Goal: Find specific fact: Find specific page/section

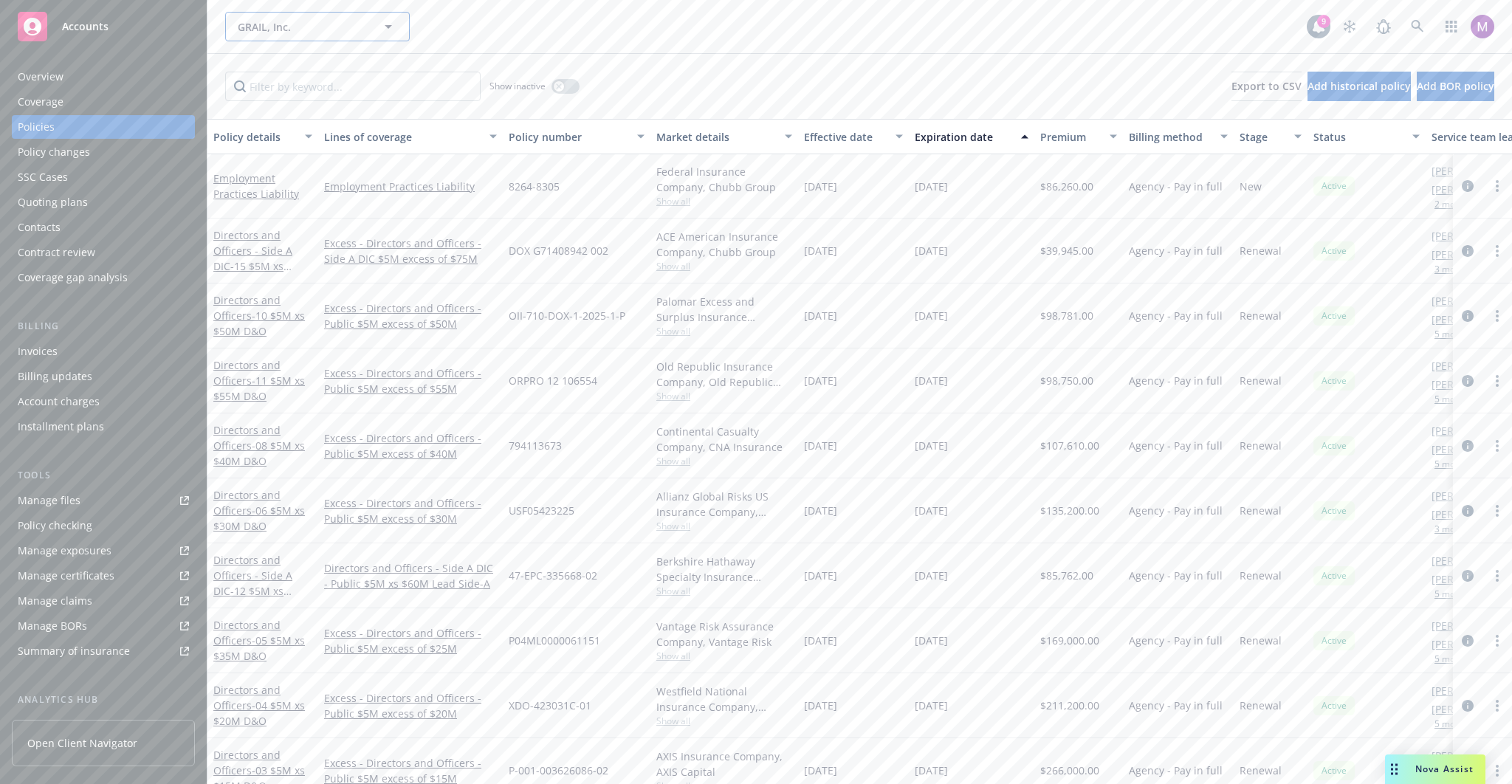
click at [316, 33] on span "GRAIL, Inc." at bounding box center [302, 27] width 128 height 16
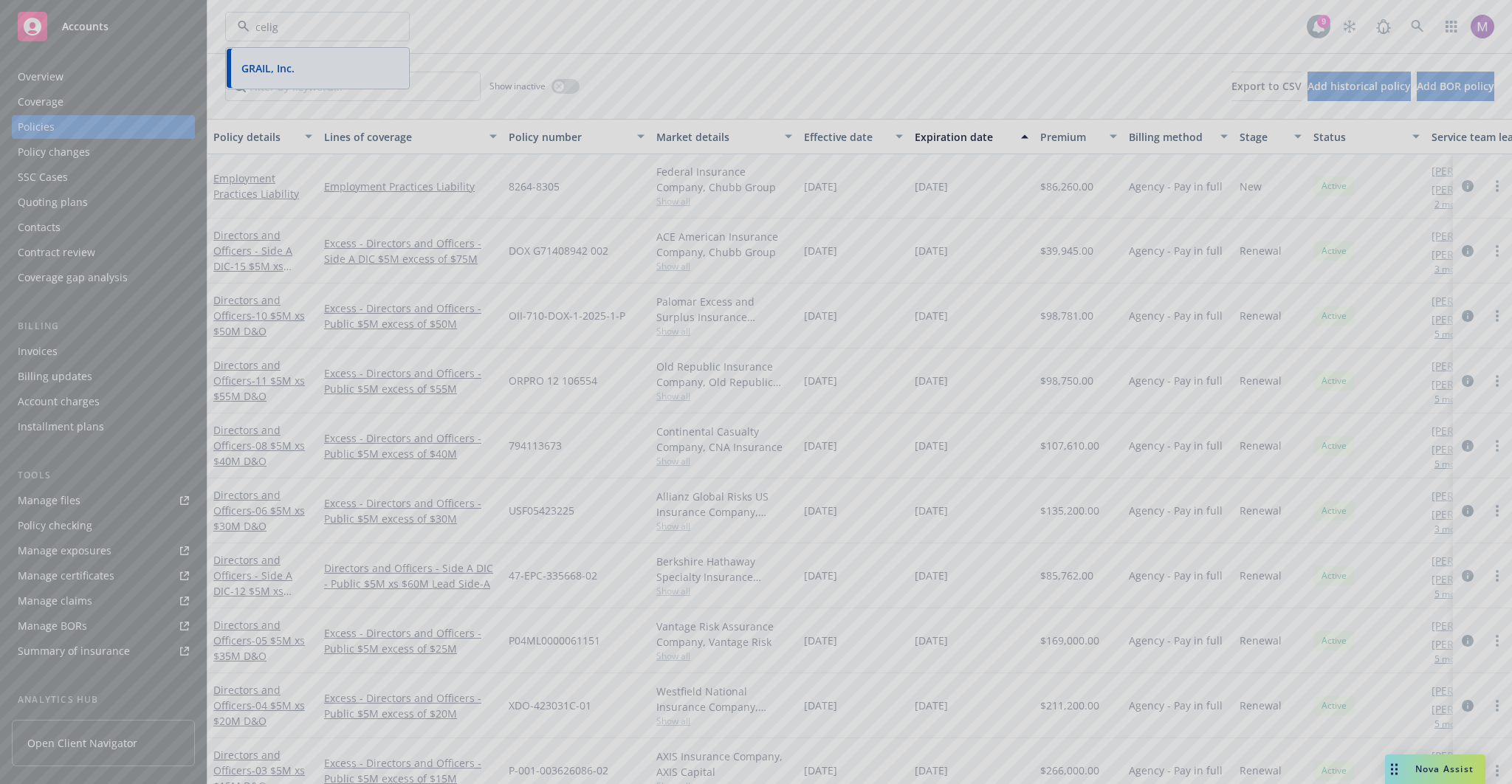
type input "celigo"
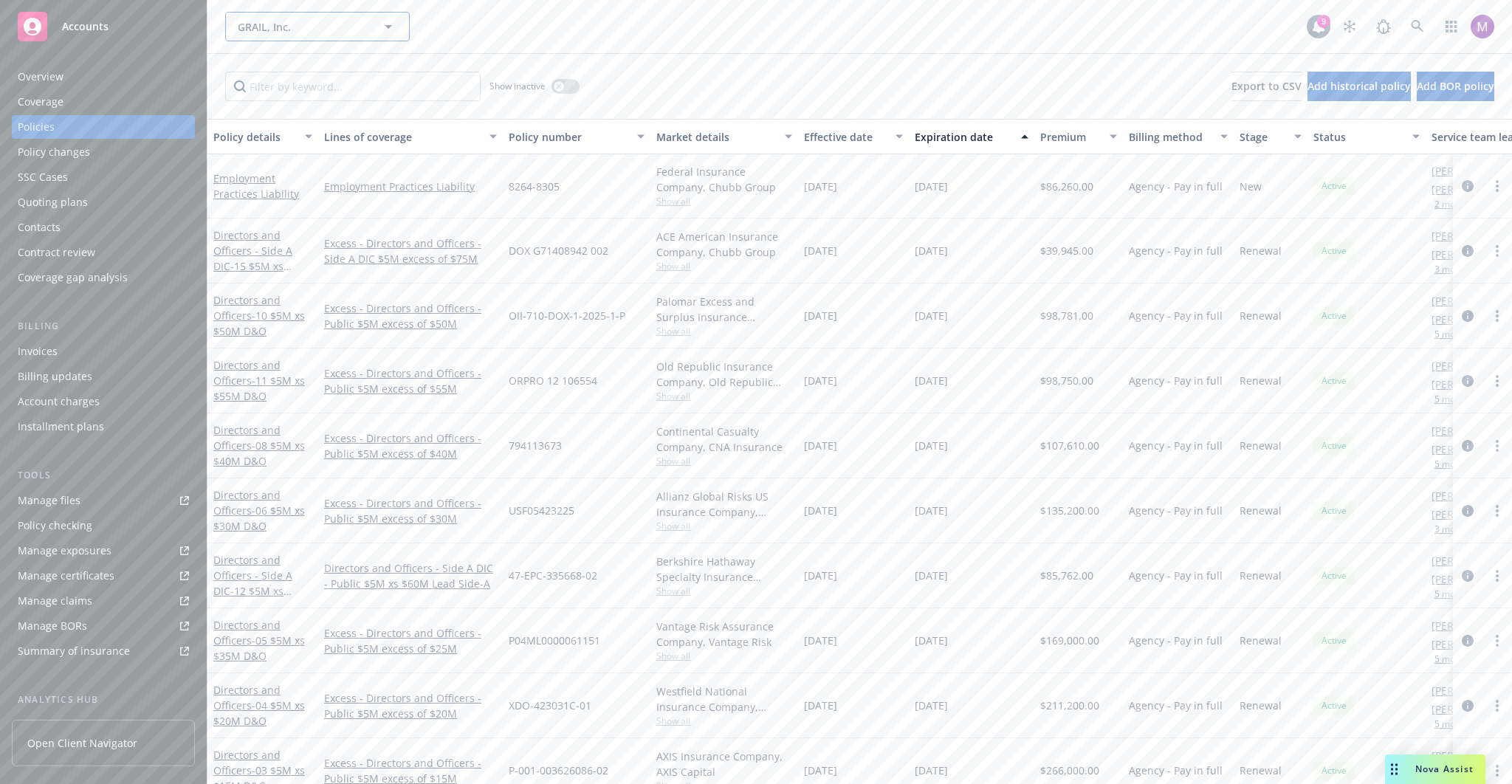
click at [318, 23] on span "GRAIL, Inc." at bounding box center [302, 27] width 128 height 16
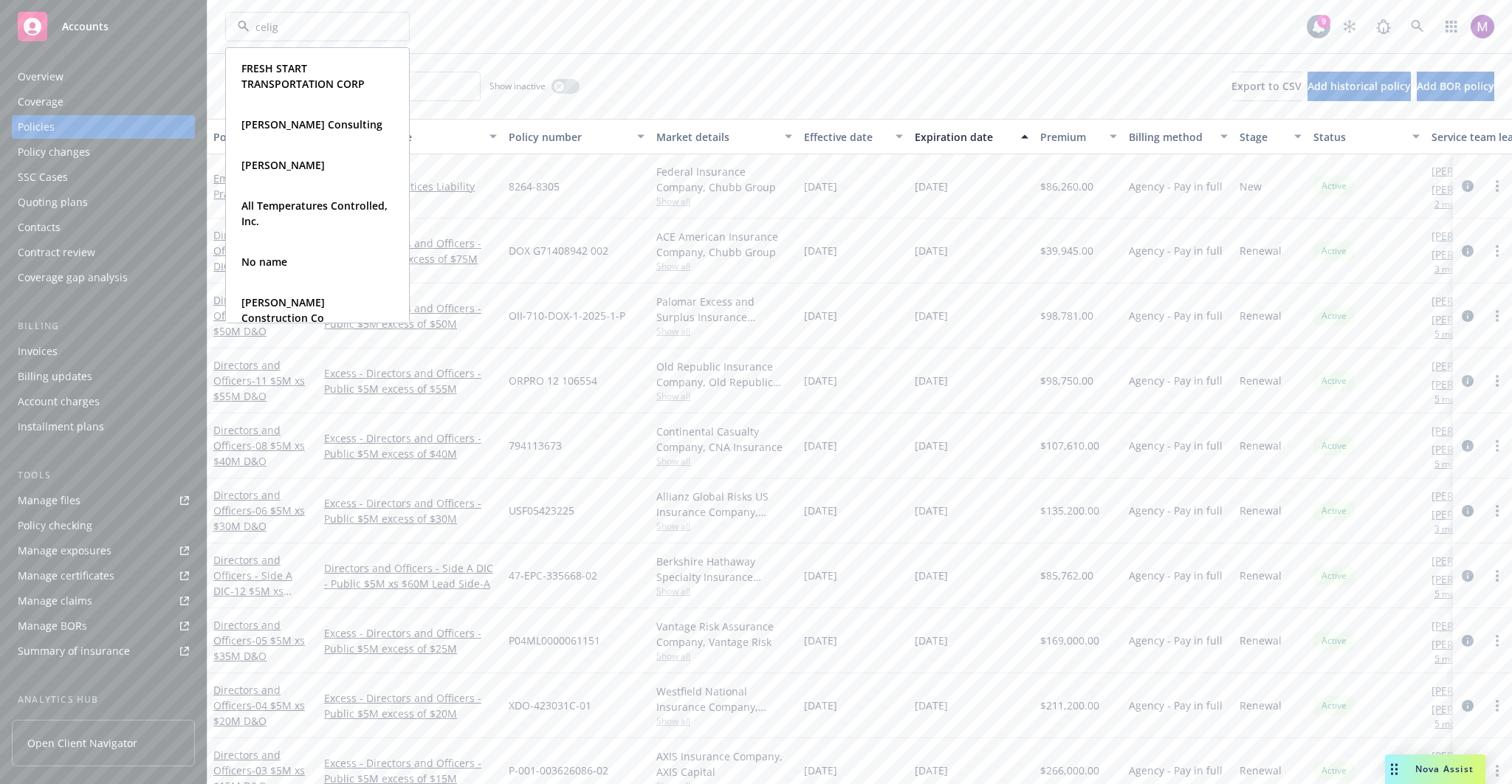
type input "celigo"
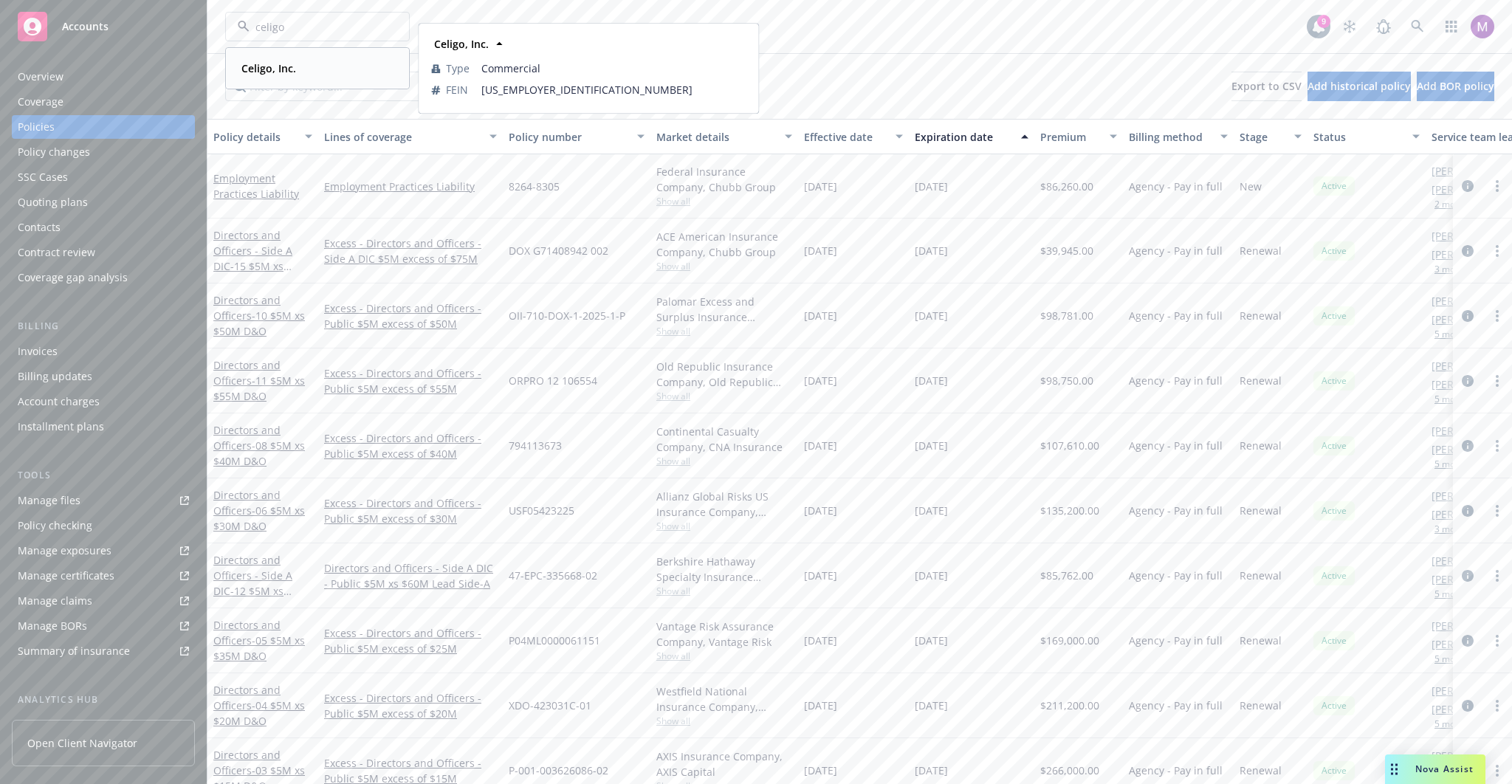
click at [336, 68] on div "Celigo, Inc." at bounding box center [317, 68] width 164 height 22
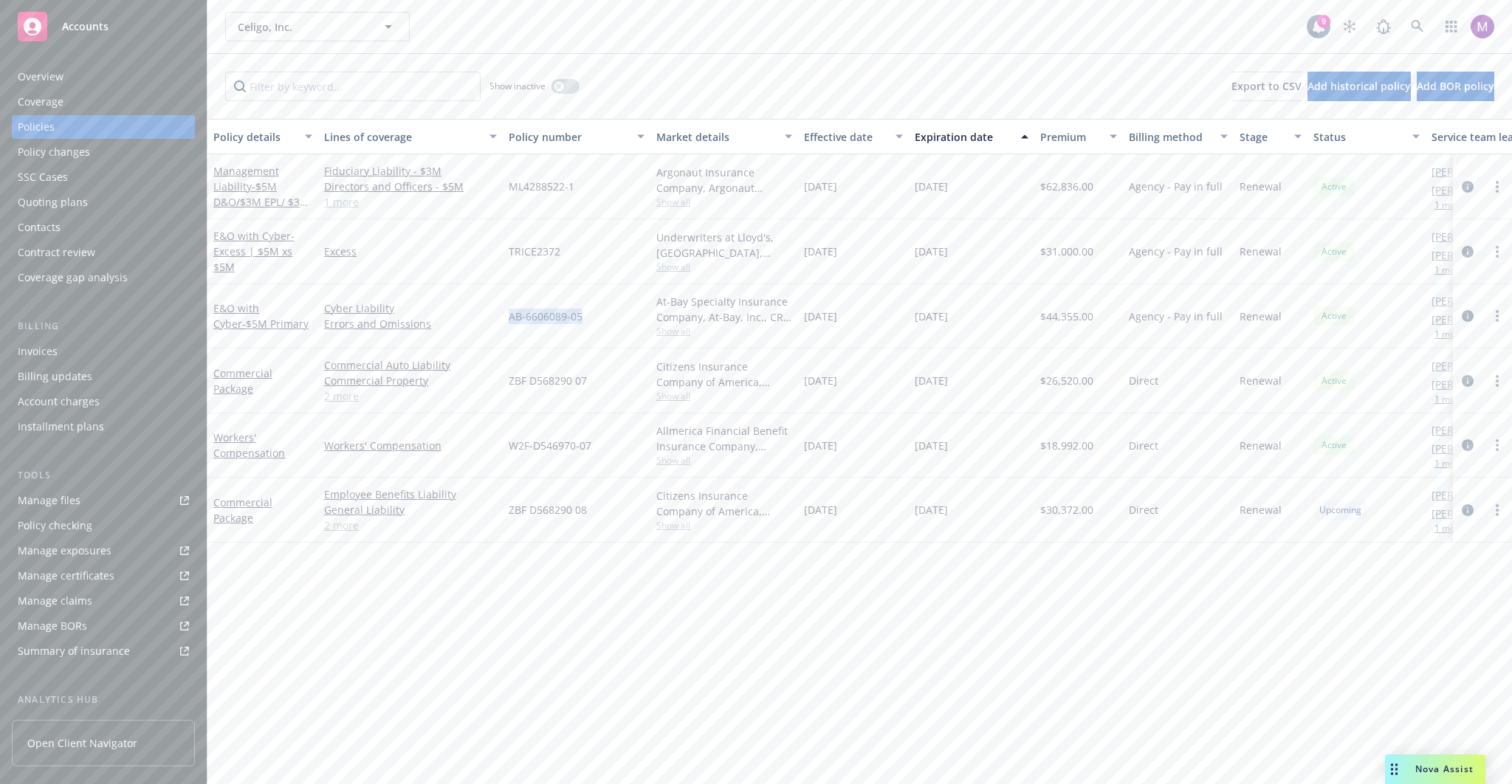
drag, startPoint x: 581, startPoint y: 317, endPoint x: 507, endPoint y: 321, distance: 74.1
click at [507, 321] on div "AB-6606089-05" at bounding box center [577, 316] width 148 height 65
copy span "AB-6606089-05"
click at [281, 306] on link "E&O with Cyber - $5M Primary" at bounding box center [261, 316] width 95 height 30
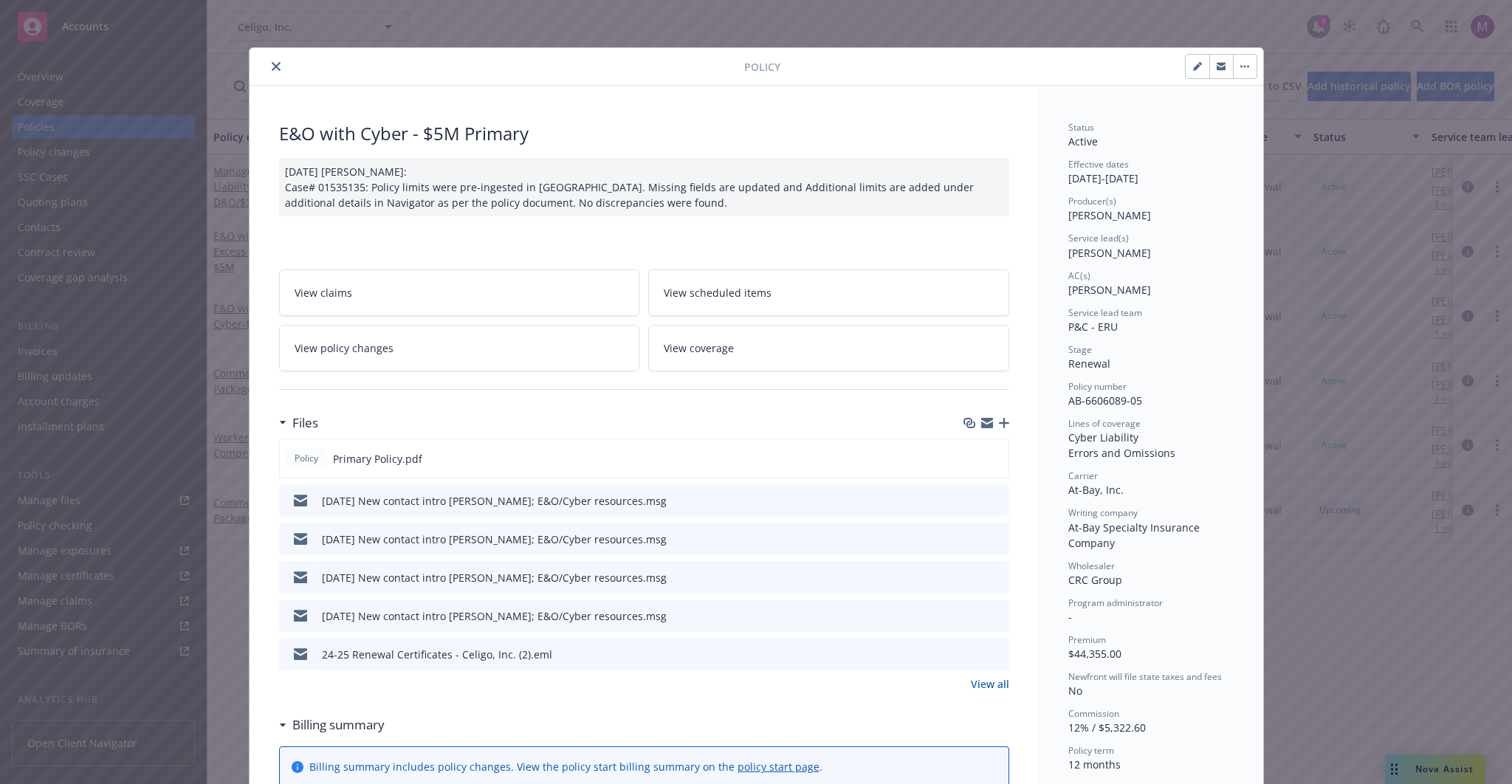
click at [272, 68] on icon "close" at bounding box center [275, 66] width 9 height 9
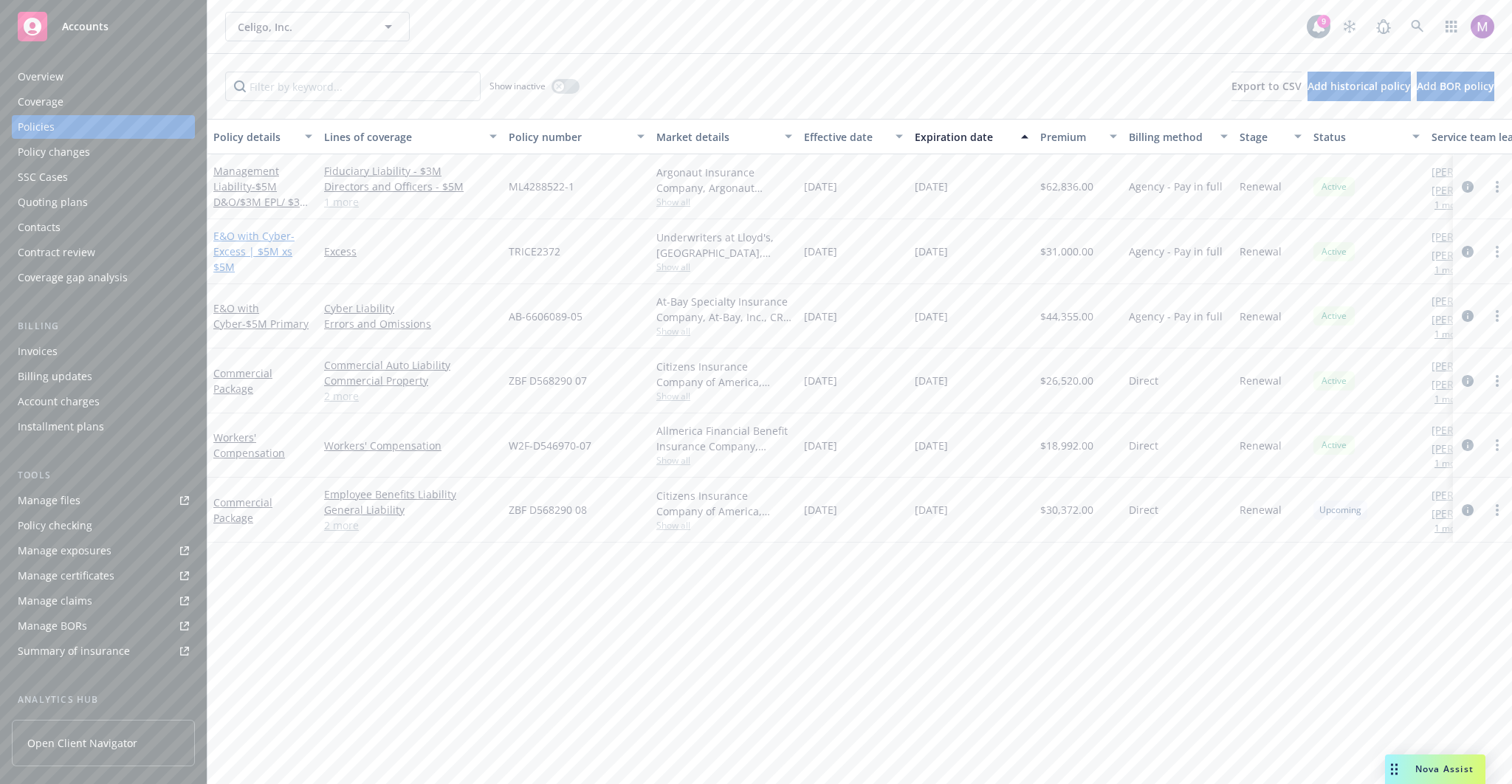
click at [255, 254] on span "- Excess | $5M xs $5M" at bounding box center [254, 251] width 81 height 45
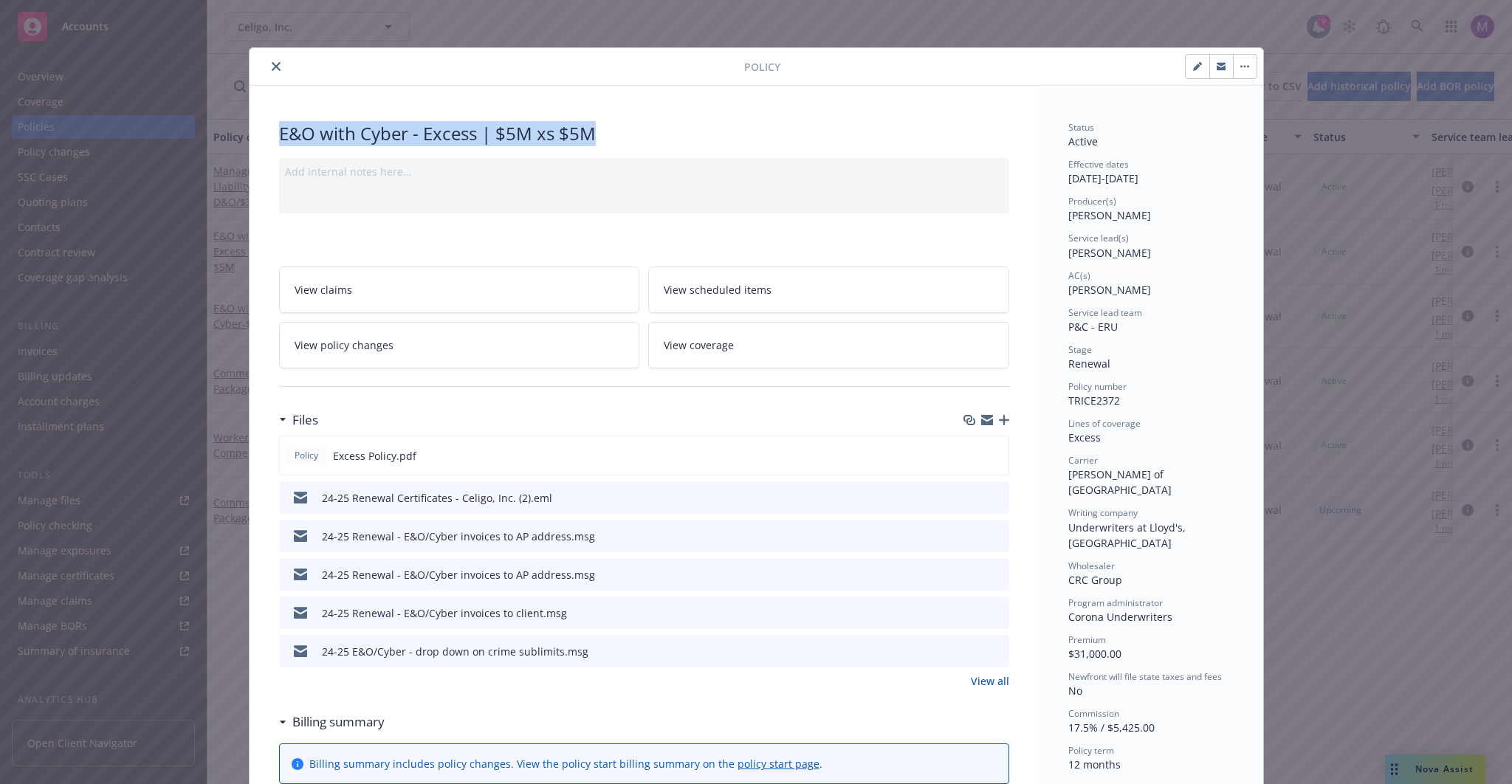
drag, startPoint x: 592, startPoint y: 128, endPoint x: 276, endPoint y: 140, distance: 316.2
click at [279, 140] on div "E&O with Cyber - Excess | $5M xs $5M" at bounding box center [644, 134] width 730 height 25
copy div "E&O with Cyber - Excess | $5M xs $5M"
click at [273, 65] on icon "close" at bounding box center [275, 66] width 9 height 9
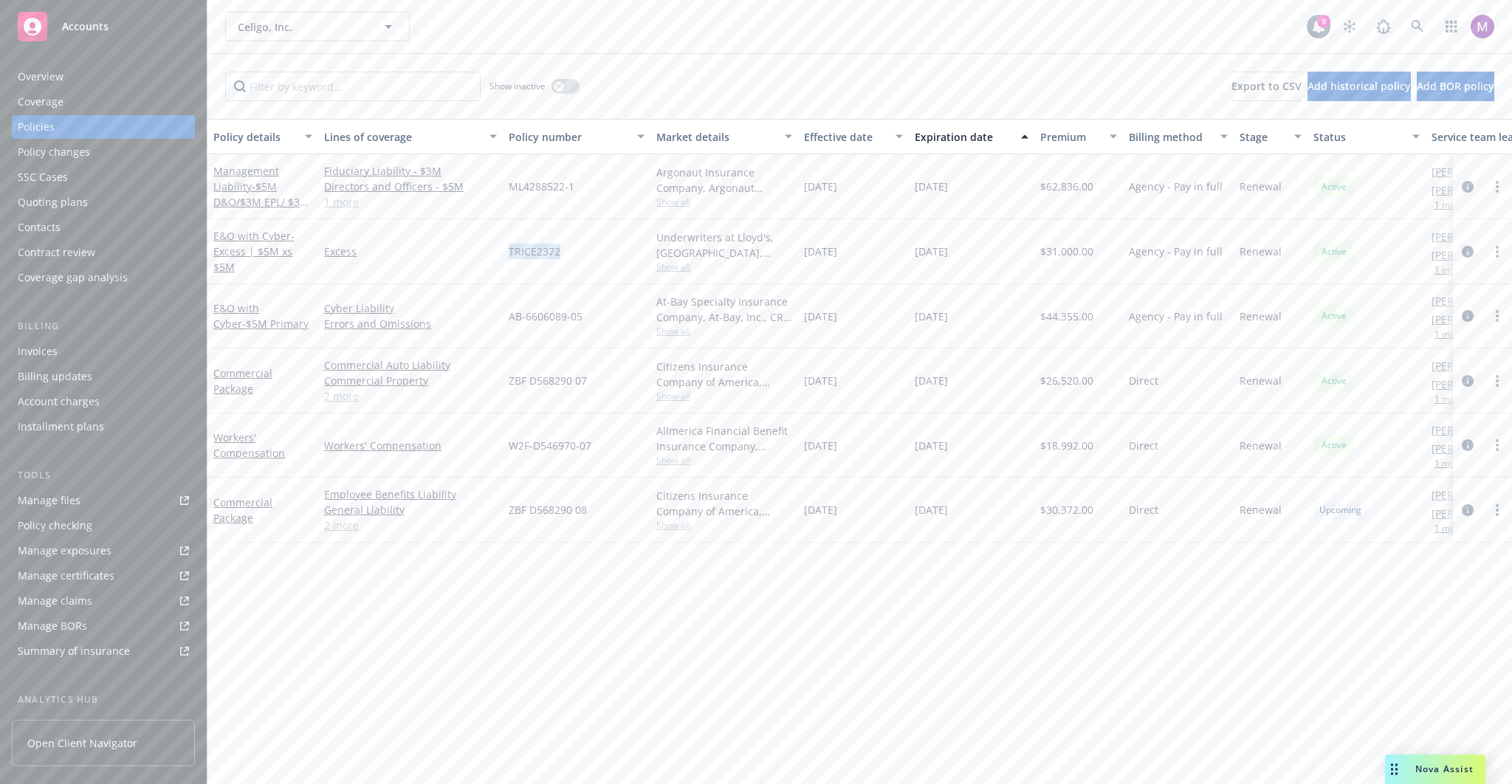
drag, startPoint x: 558, startPoint y: 250, endPoint x: 510, endPoint y: 250, distance: 48.0
click at [510, 250] on span "TRICE2372" at bounding box center [535, 251] width 51 height 16
copy span "TRICE2372"
click at [679, 265] on span "Show all" at bounding box center [724, 267] width 136 height 12
click at [739, 607] on div "Policy details Lines of coverage Policy number Market details Effective date Ex…" at bounding box center [860, 452] width 1305 height 666
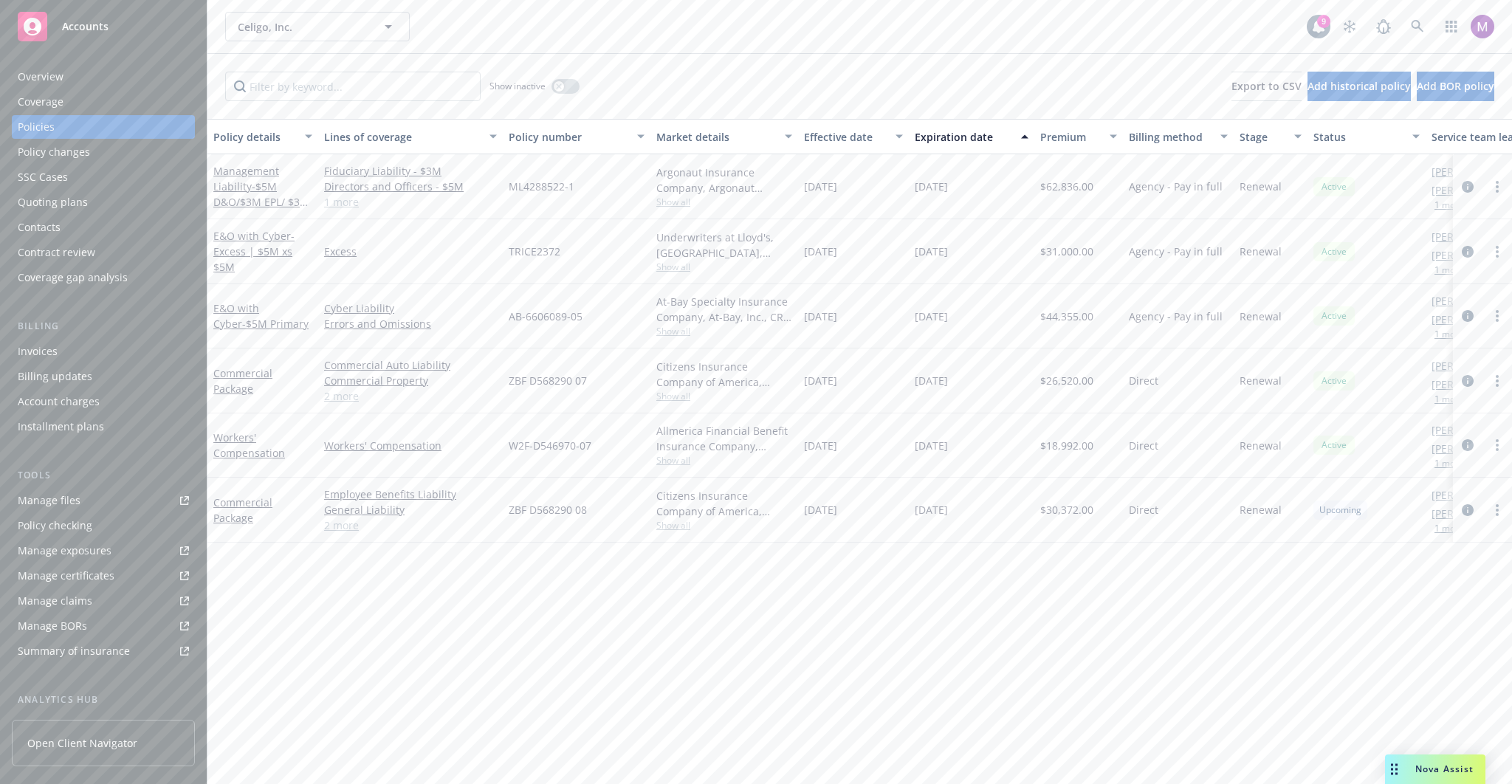
click at [685, 331] on span "Show all" at bounding box center [724, 331] width 136 height 12
click at [863, 563] on div "Policy details Lines of coverage Policy number Market details Effective date Ex…" at bounding box center [860, 452] width 1305 height 666
